Goal: Task Accomplishment & Management: Manage account settings

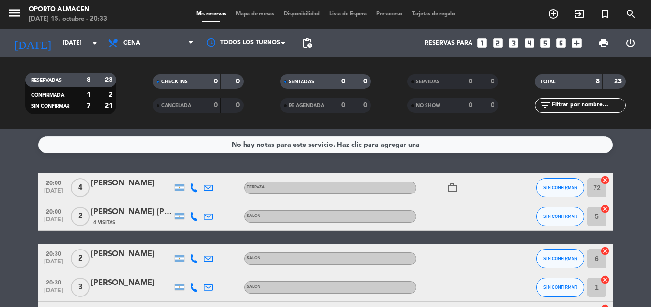
scroll to position [48, 0]
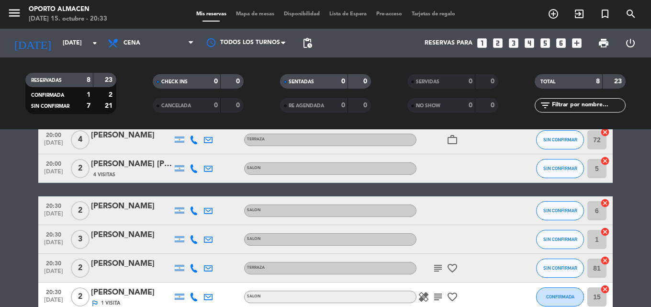
click at [435, 297] on icon "subject" at bounding box center [437, 296] width 11 height 11
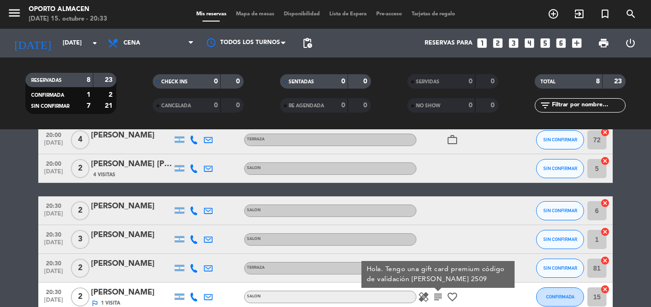
click at [435, 297] on icon "subject" at bounding box center [437, 296] width 11 height 11
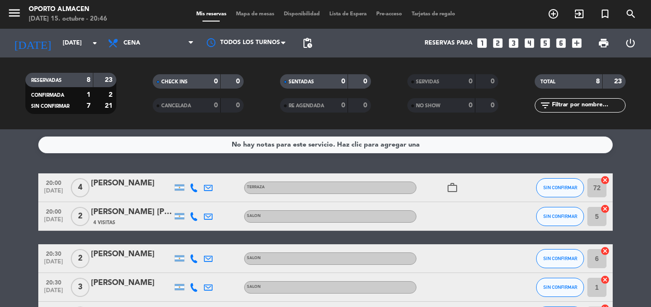
scroll to position [96, 0]
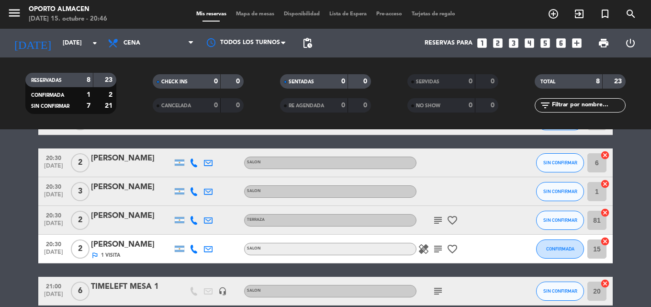
click at [439, 219] on icon "subject" at bounding box center [437, 219] width 11 height 11
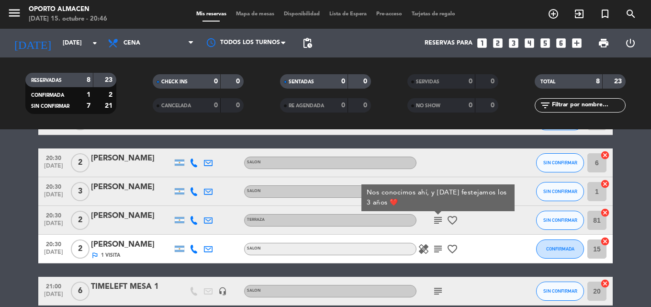
click at [439, 219] on icon "subject" at bounding box center [437, 219] width 11 height 11
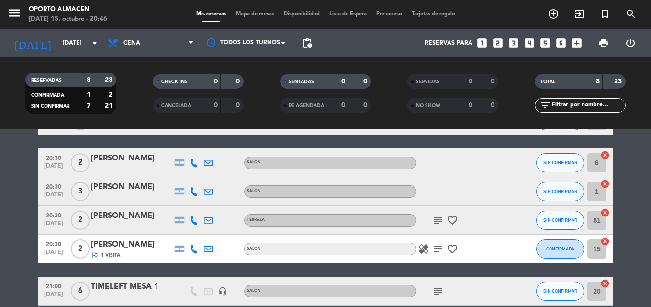
click at [455, 219] on icon "favorite_border" at bounding box center [451, 219] width 11 height 11
click at [454, 220] on icon "favorite_border" at bounding box center [451, 219] width 11 height 11
click at [452, 246] on icon "favorite_border" at bounding box center [451, 248] width 11 height 11
click at [436, 251] on icon "subject" at bounding box center [437, 248] width 11 height 11
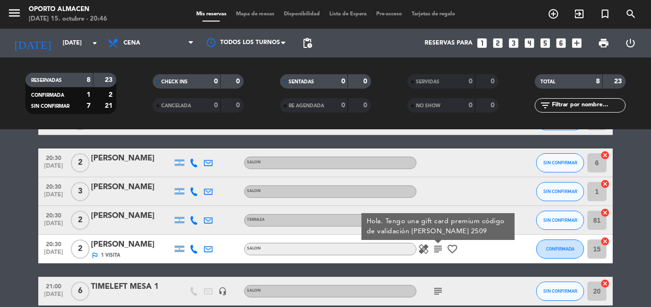
click at [195, 250] on icon at bounding box center [194, 249] width 9 height 9
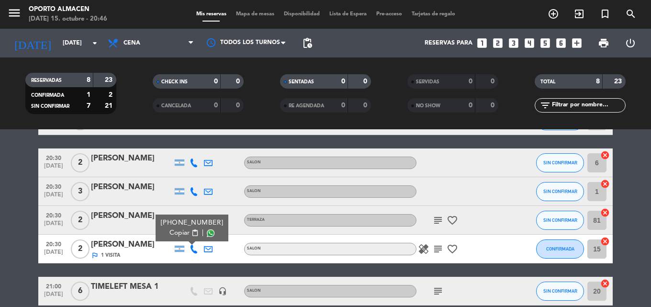
click at [186, 233] on span "Copiar" at bounding box center [179, 233] width 20 height 10
drag, startPoint x: 91, startPoint y: 245, endPoint x: 160, endPoint y: 249, distance: 69.0
click at [160, 249] on div "[PERSON_NAME]" at bounding box center [131, 244] width 81 height 12
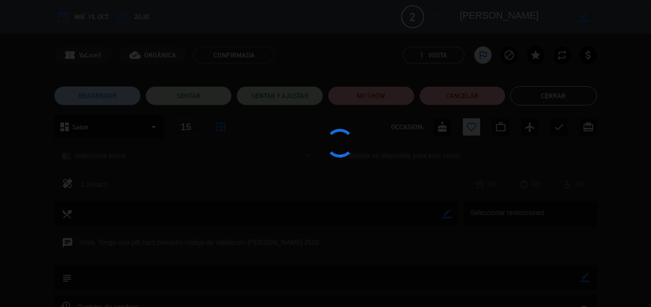
drag, startPoint x: 160, startPoint y: 249, endPoint x: 152, endPoint y: 247, distance: 8.5
drag, startPoint x: 152, startPoint y: 247, endPoint x: 27, endPoint y: 229, distance: 126.6
click at [27, 229] on div at bounding box center [325, 153] width 651 height 307
click at [549, 97] on div at bounding box center [325, 153] width 651 height 307
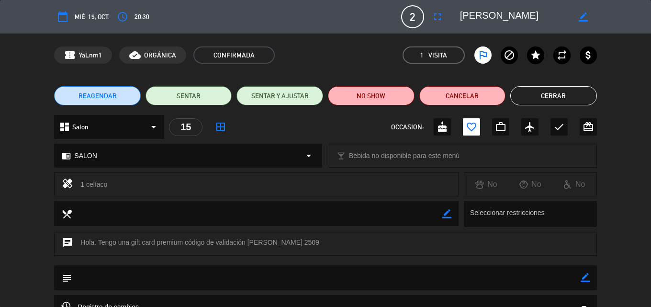
drag, startPoint x: 459, startPoint y: 15, endPoint x: 540, endPoint y: 17, distance: 80.4
click at [540, 17] on textarea at bounding box center [515, 16] width 110 height 17
click at [547, 95] on button "Cerrar" at bounding box center [553, 95] width 87 height 19
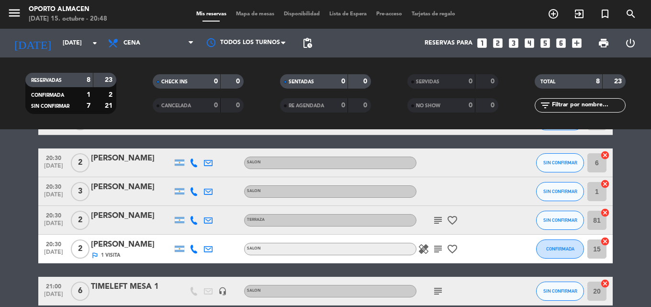
scroll to position [184, 0]
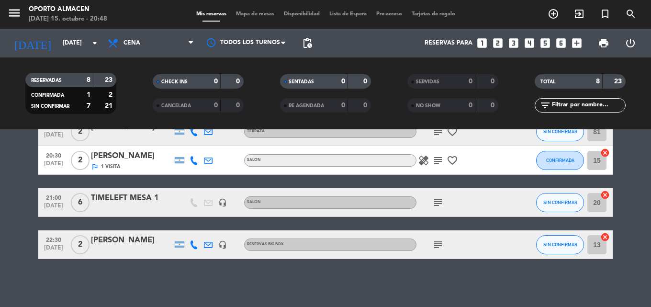
click at [191, 245] on icon at bounding box center [194, 244] width 9 height 9
click at [187, 228] on span "Copiar" at bounding box center [186, 228] width 20 height 10
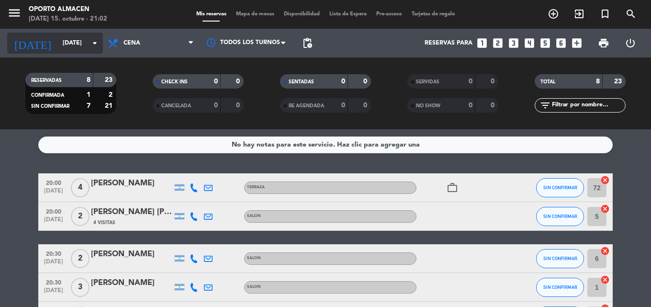
click at [65, 35] on input "[DATE]" at bounding box center [98, 43] width 81 height 16
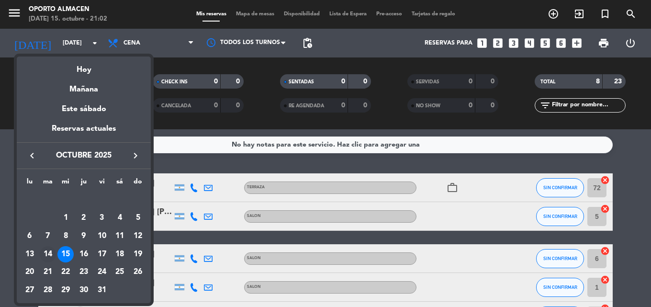
click at [45, 252] on div "14" at bounding box center [48, 254] width 16 height 16
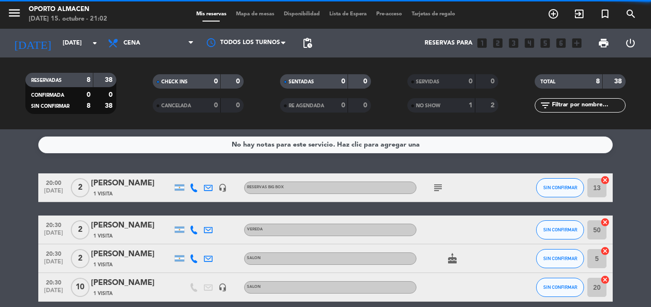
click at [192, 234] on div at bounding box center [194, 229] width 14 height 28
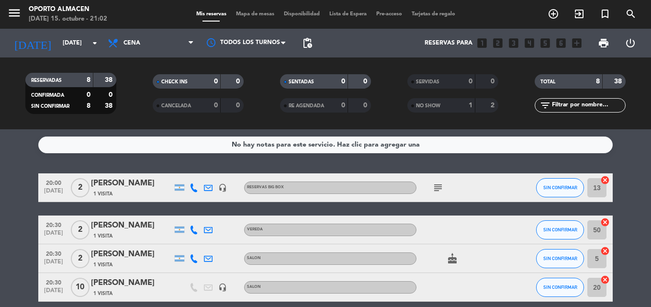
click at [193, 231] on icon at bounding box center [194, 229] width 9 height 9
click at [198, 214] on span "content_paste" at bounding box center [201, 213] width 7 height 7
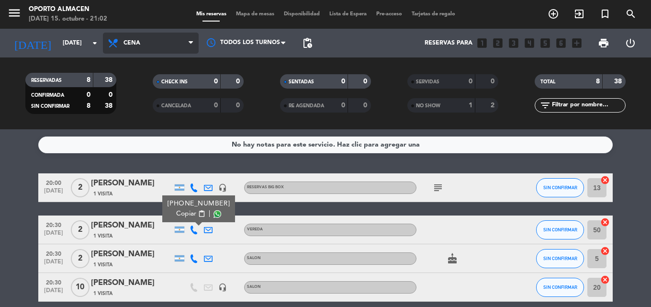
click at [133, 43] on span "Cena" at bounding box center [131, 43] width 17 height 7
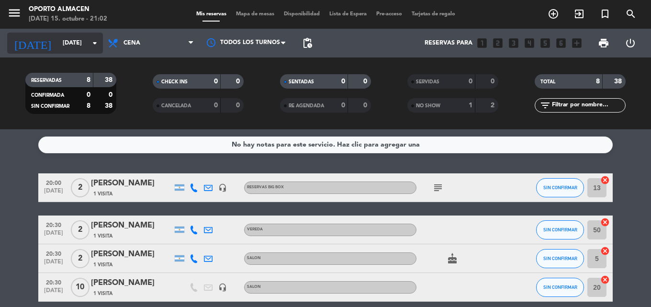
click at [68, 40] on input "[DATE]" at bounding box center [98, 43] width 81 height 16
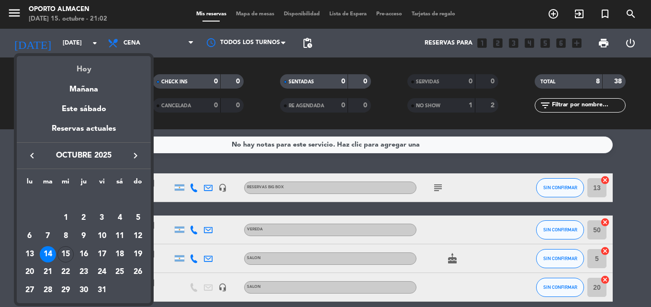
click at [82, 67] on div "Hoy" at bounding box center [84, 66] width 134 height 20
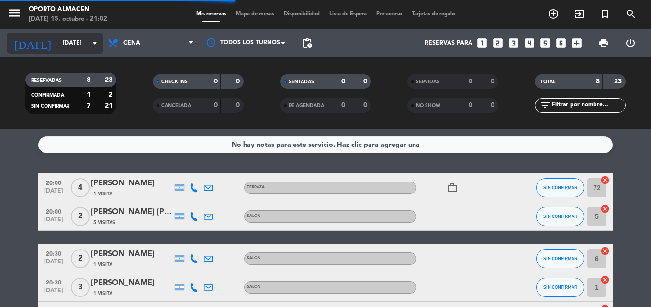
click at [76, 45] on input "[DATE]" at bounding box center [98, 43] width 81 height 16
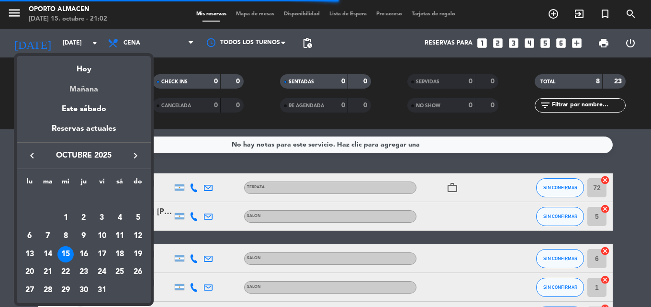
click at [79, 92] on div "Mañana" at bounding box center [84, 86] width 134 height 20
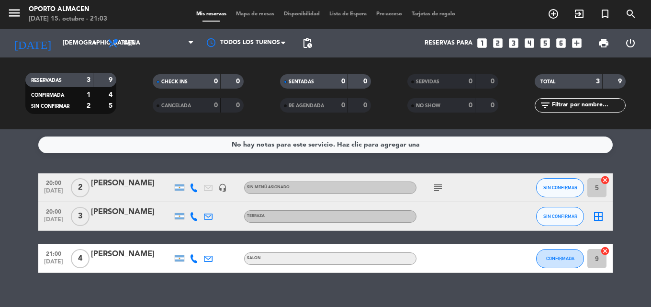
click at [444, 187] on span "subject" at bounding box center [438, 187] width 14 height 11
click at [440, 186] on icon "subject" at bounding box center [437, 187] width 11 height 11
click at [439, 186] on icon "subject" at bounding box center [437, 187] width 11 height 11
click at [71, 47] on input "[DEMOGRAPHIC_DATA][DATE]" at bounding box center [98, 43] width 81 height 16
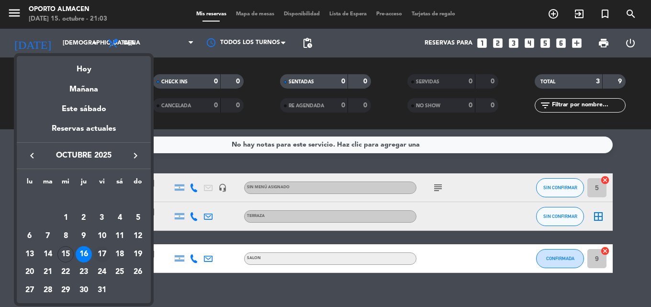
click at [100, 254] on div "17" at bounding box center [102, 254] width 16 height 16
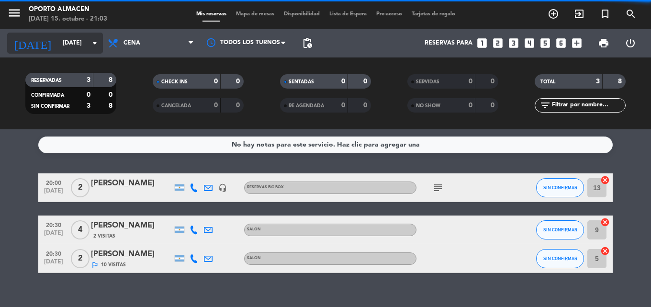
click at [76, 46] on input "[DATE]" at bounding box center [98, 43] width 81 height 16
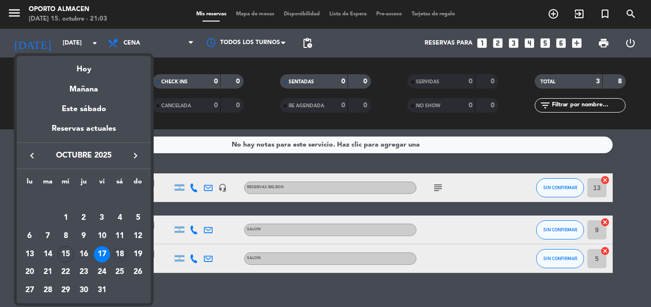
click at [121, 252] on div "18" at bounding box center [120, 254] width 16 height 16
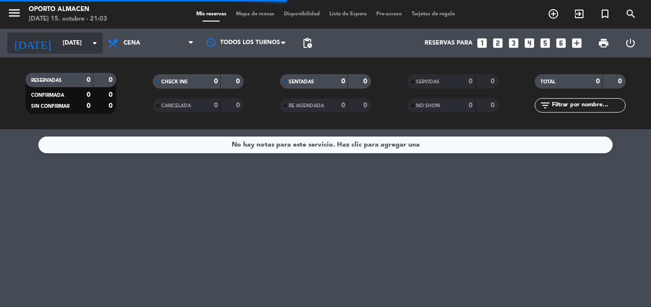
click at [58, 41] on input "[DATE]" at bounding box center [98, 43] width 81 height 16
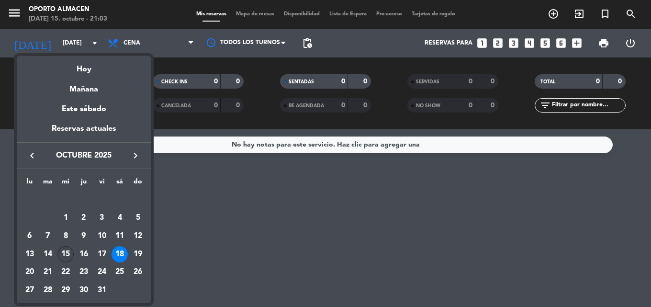
click at [67, 252] on div "15" at bounding box center [65, 254] width 16 height 16
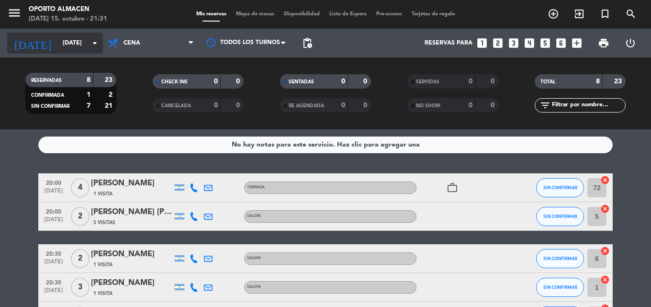
click at [78, 48] on input "[DATE]" at bounding box center [98, 43] width 81 height 16
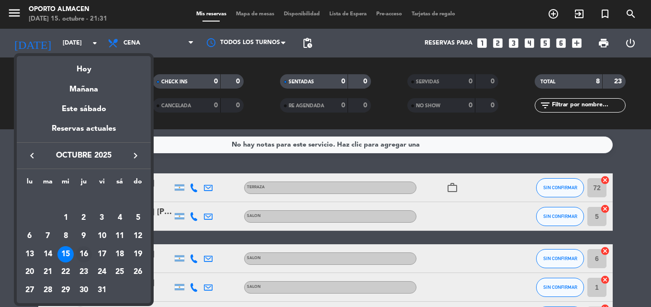
click at [84, 253] on div "16" at bounding box center [84, 254] width 16 height 16
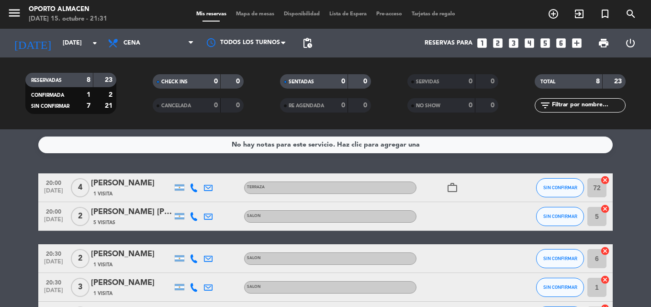
type input "[DEMOGRAPHIC_DATA][DATE]"
